Goal: Transaction & Acquisition: Purchase product/service

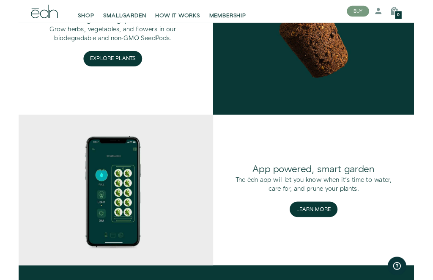
scroll to position [852, 0]
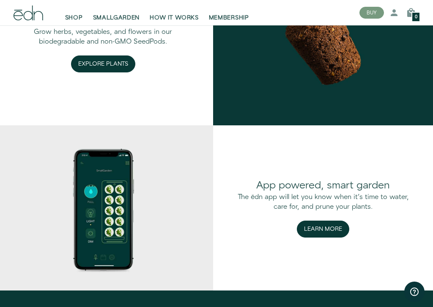
click at [105, 60] on button "Explore Plants" at bounding box center [103, 63] width 64 height 17
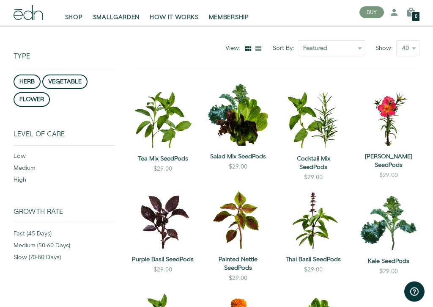
scroll to position [83, 0]
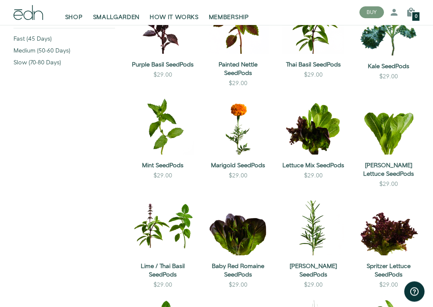
scroll to position [276, 0]
click at [432, 182] on div "Type herb vegetable flower Show all Level of Care low medium" at bounding box center [216, 159] width 433 height 655
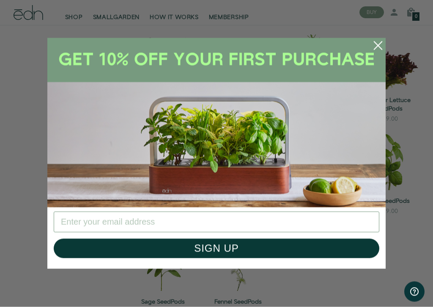
scroll to position [445, 0]
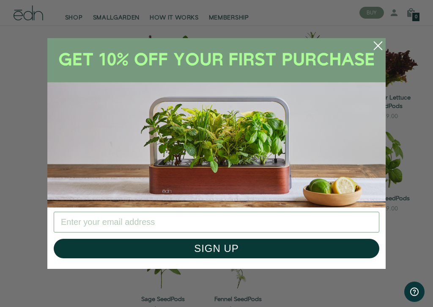
click at [376, 45] on circle "Close dialog" at bounding box center [378, 45] width 19 height 19
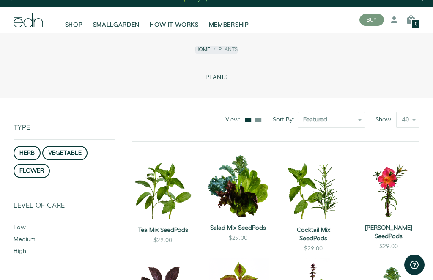
scroll to position [0, 0]
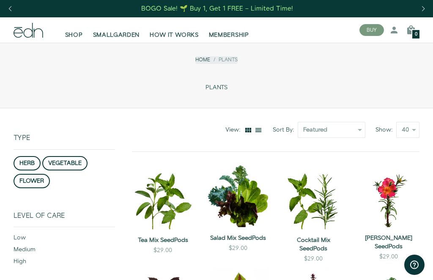
click at [26, 165] on button "herb" at bounding box center [27, 163] width 27 height 14
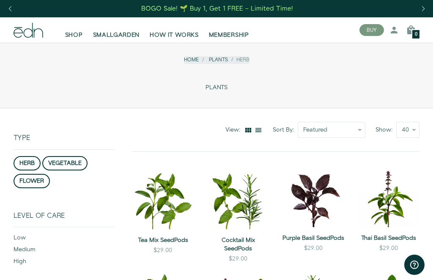
click at [32, 183] on button "flower" at bounding box center [32, 181] width 36 height 14
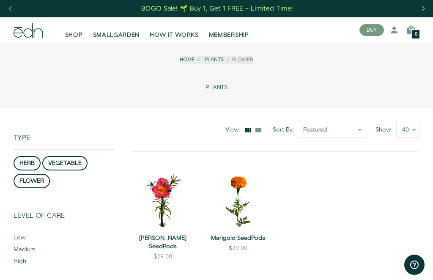
click at [61, 33] on link "SHOP" at bounding box center [74, 30] width 28 height 19
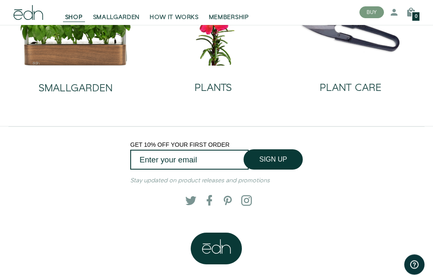
scroll to position [81, 0]
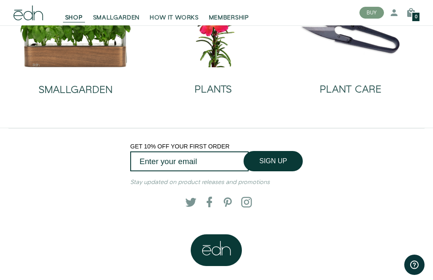
click at [93, 82] on div "SMALLGARDEN" at bounding box center [75, 82] width 74 height 28
